Goal: Transaction & Acquisition: Purchase product/service

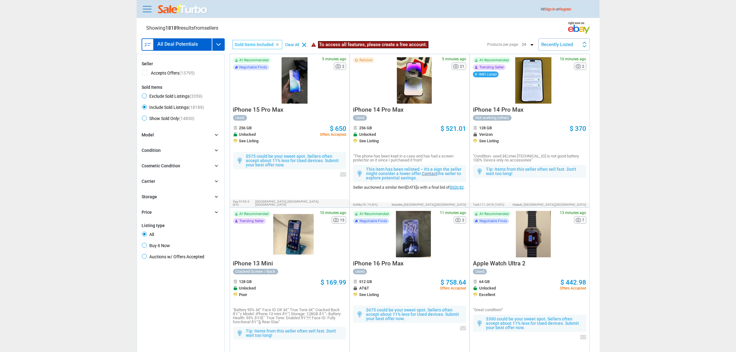
click at [142, 8] on link at bounding box center [147, 9] width 12 height 10
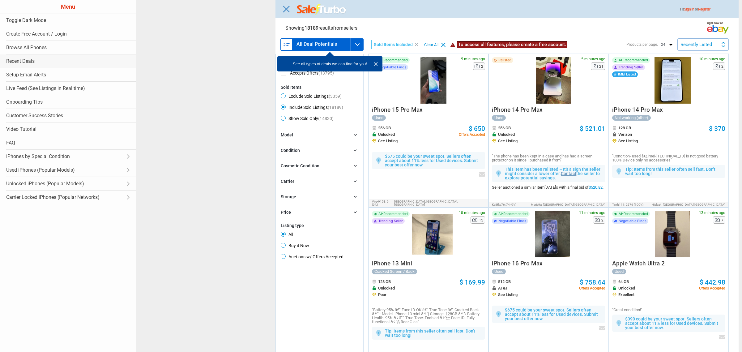
click at [18, 61] on link "Recent Deals" at bounding box center [68, 61] width 136 height 14
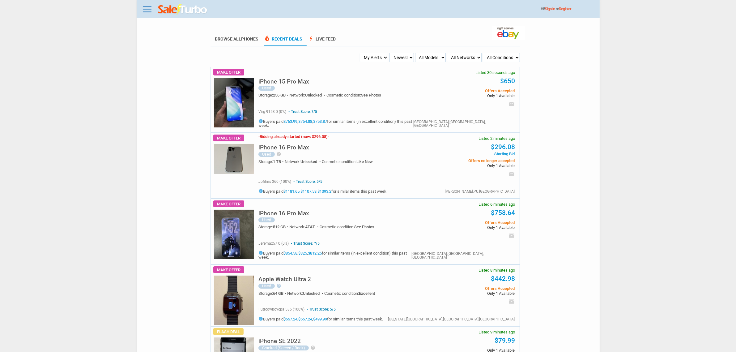
click at [378, 56] on select "My Alerts All Deals BIN Only w/ Offers Only" at bounding box center [374, 57] width 28 height 9
select select "flash_bin"
click at [361, 53] on select "My Alerts All Deals BIN Only w/ Offers Only" at bounding box center [374, 57] width 28 height 9
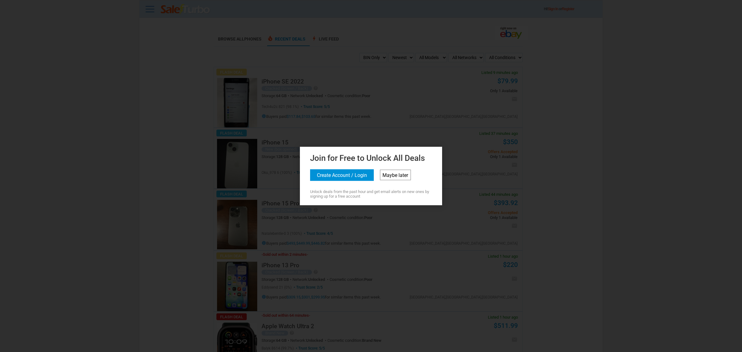
click at [381, 173] on link "Maybe later" at bounding box center [395, 175] width 31 height 11
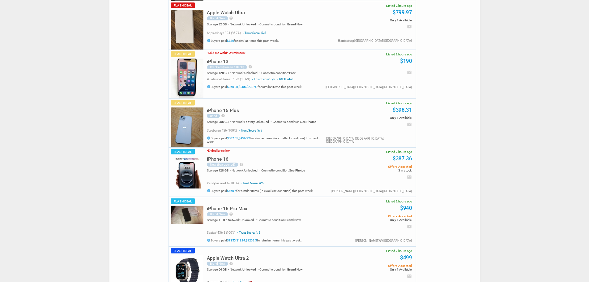
scroll to position [464, 0]
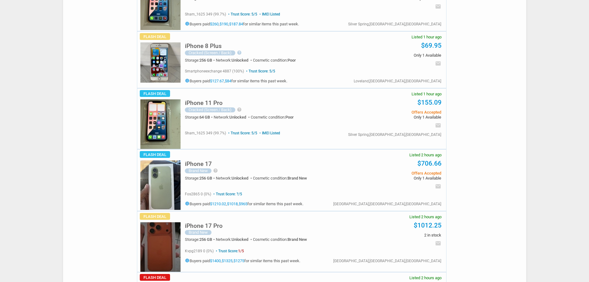
click at [175, 53] on img at bounding box center [160, 62] width 40 height 40
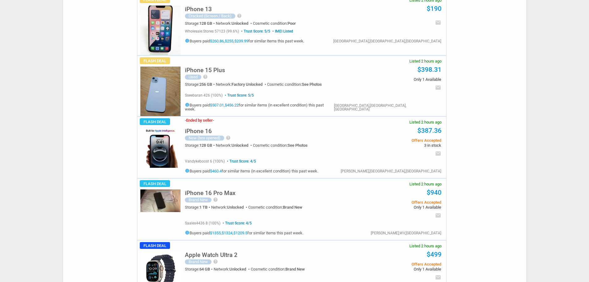
scroll to position [866, 0]
